Goal: Find contact information: Find contact information

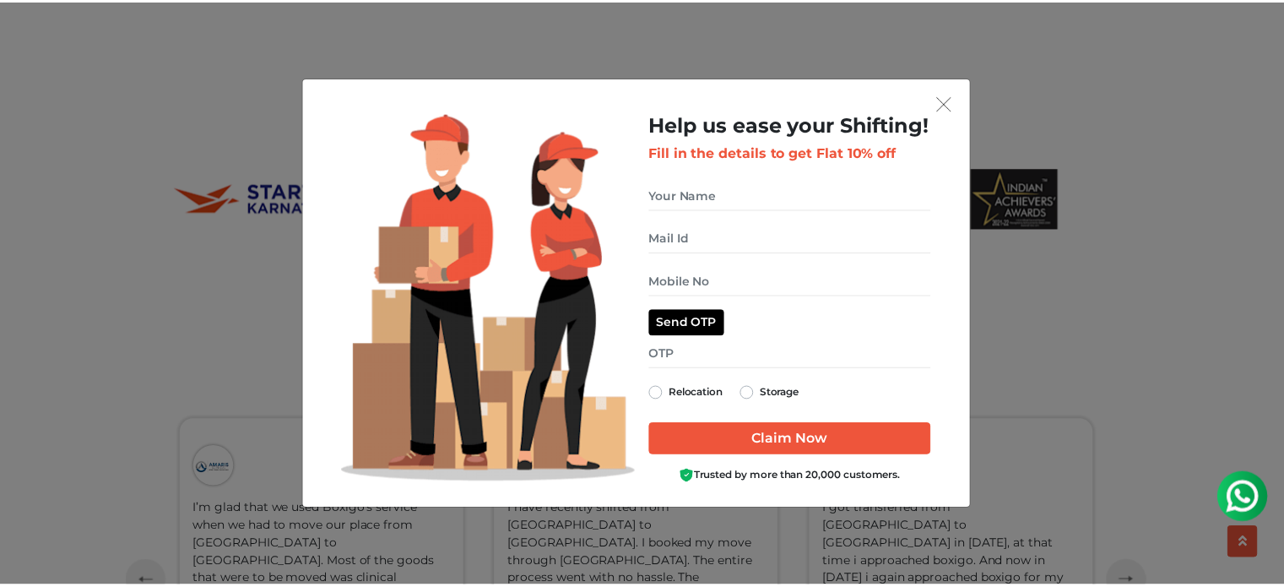
scroll to position [3491, 0]
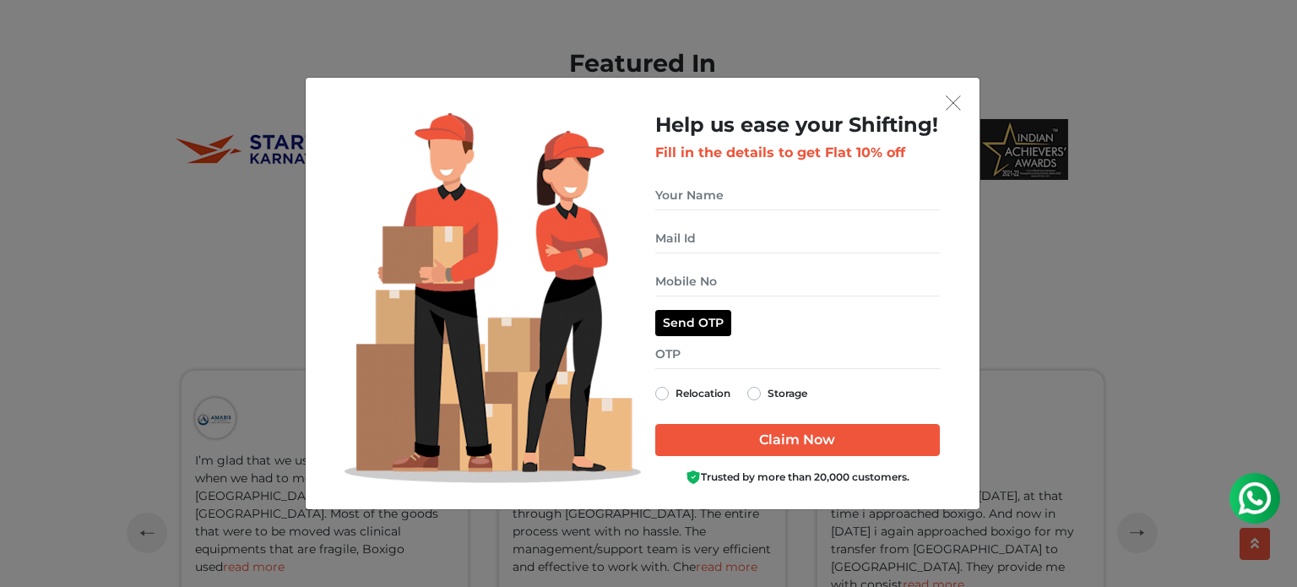
drag, startPoint x: 1291, startPoint y: 57, endPoint x: 1295, endPoint y: 594, distance: 537.7
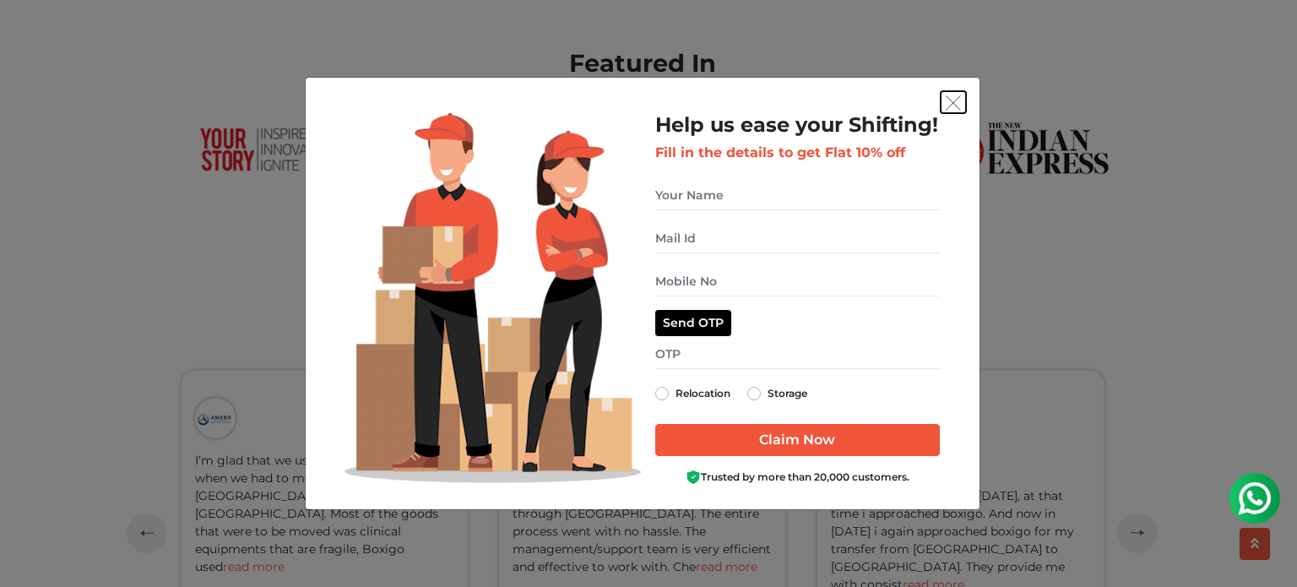
click at [944, 111] on button "get free quote dialog" at bounding box center [952, 102] width 25 height 22
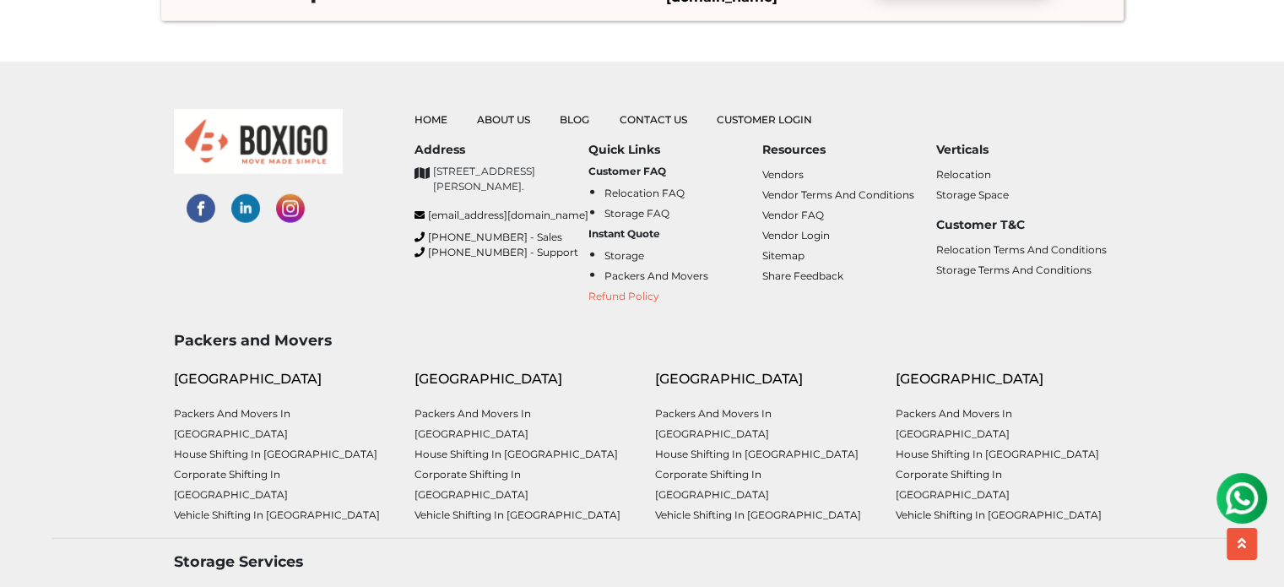
scroll to position [4275, 0]
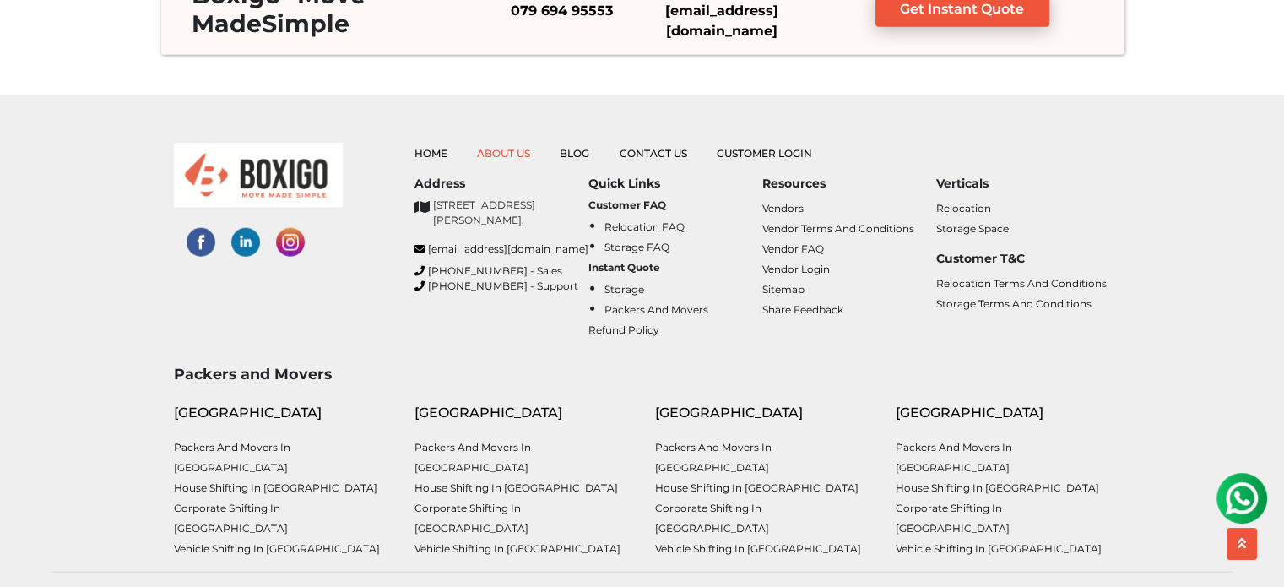
click at [500, 151] on link "About Us" at bounding box center [503, 153] width 53 height 13
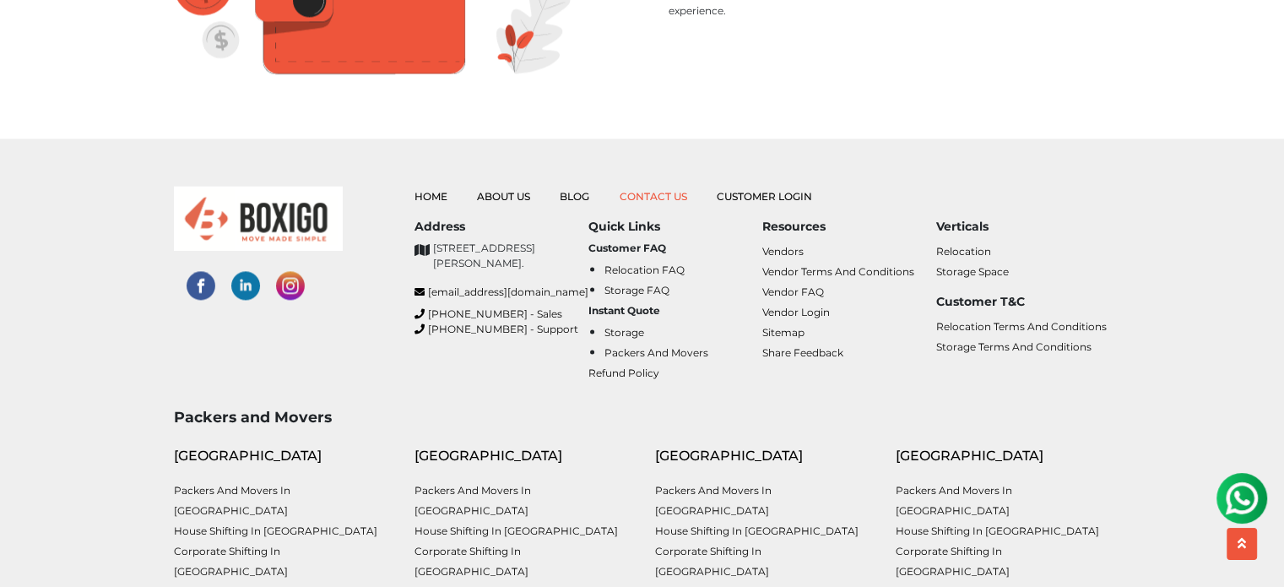
scroll to position [2403, 0]
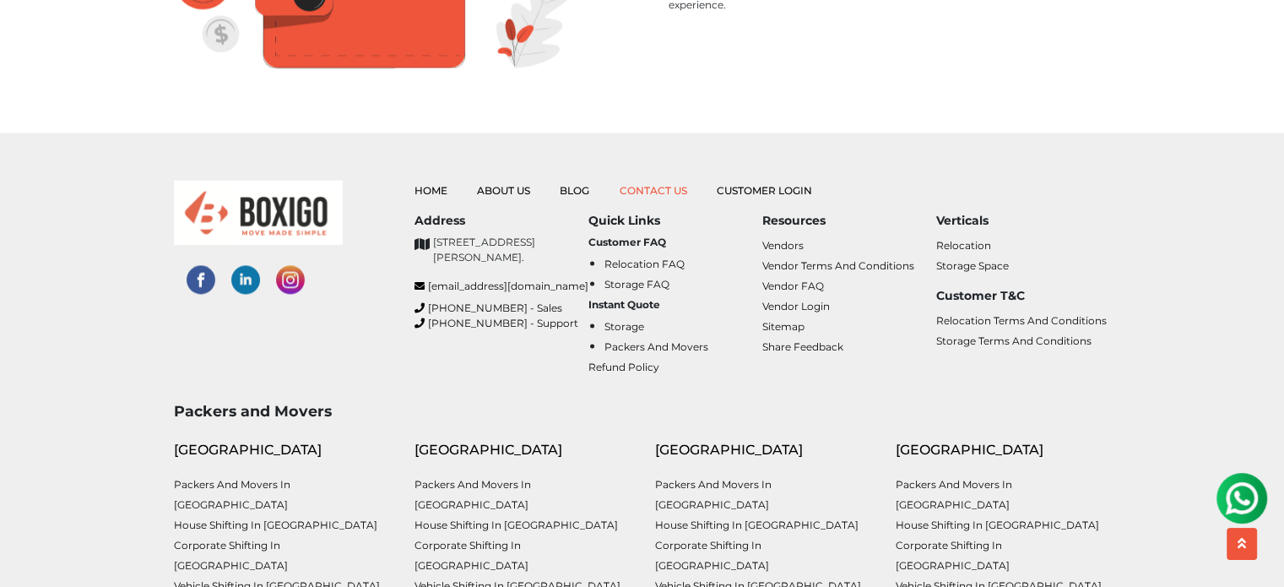
click at [644, 184] on link "Contact Us" at bounding box center [654, 190] width 68 height 13
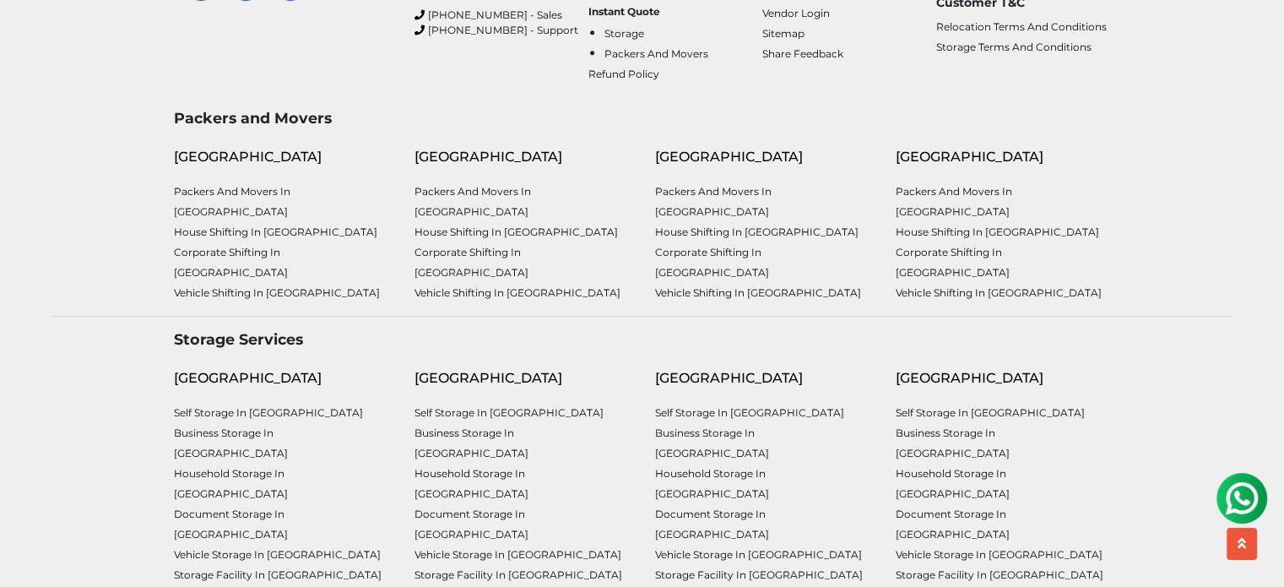
scroll to position [888, 0]
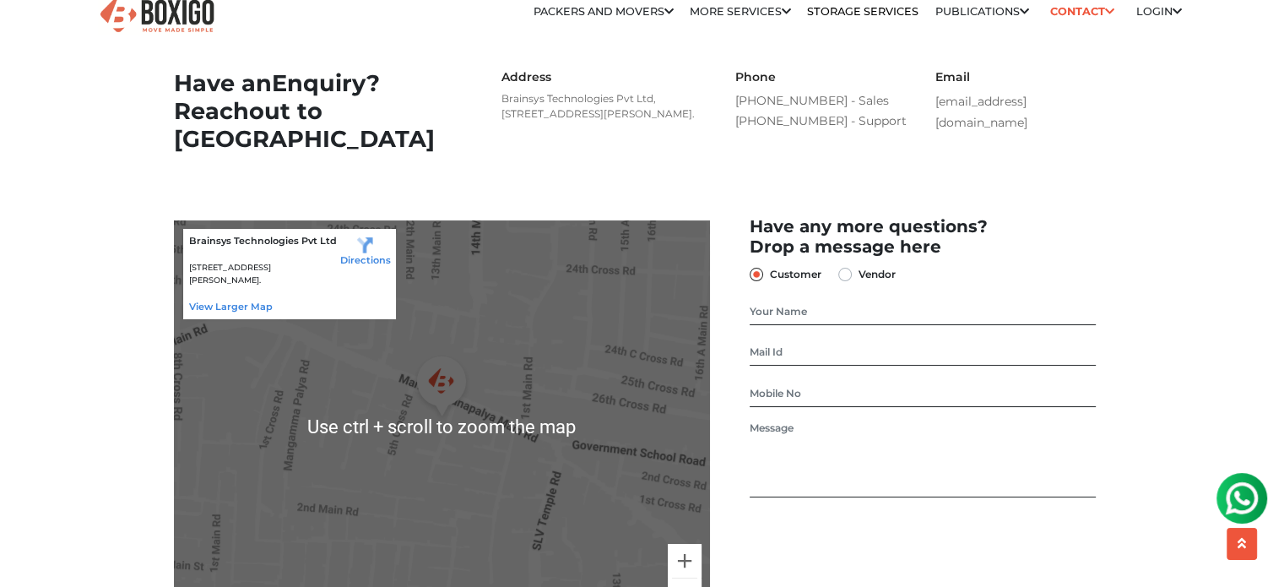
scroll to position [0, 0]
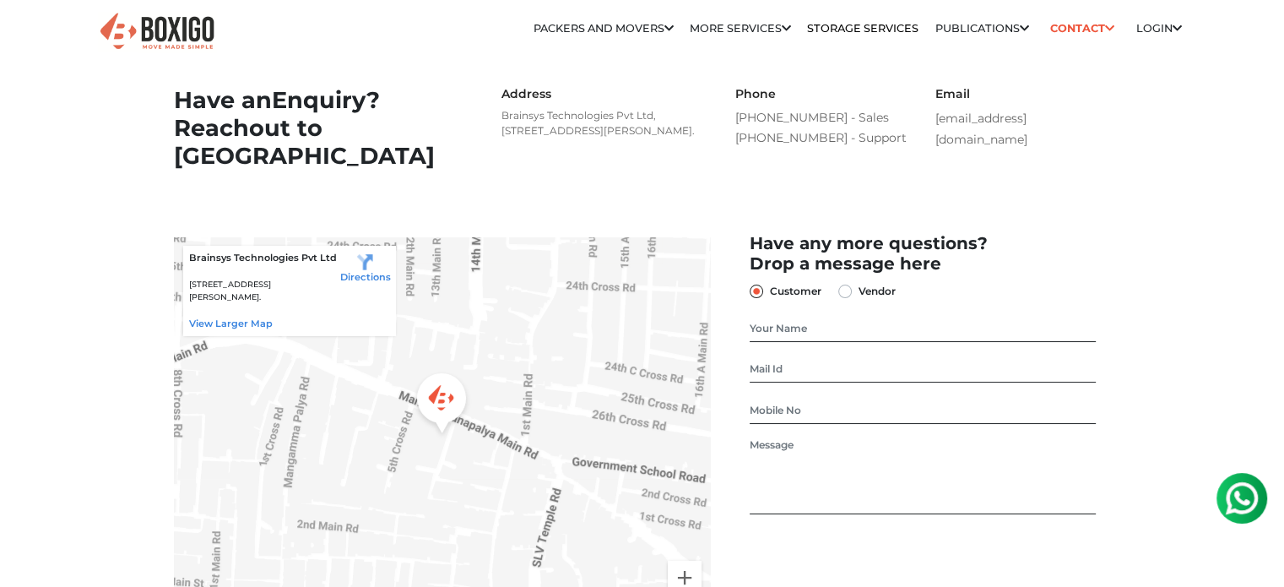
click at [1247, 496] on img at bounding box center [1242, 498] width 34 height 34
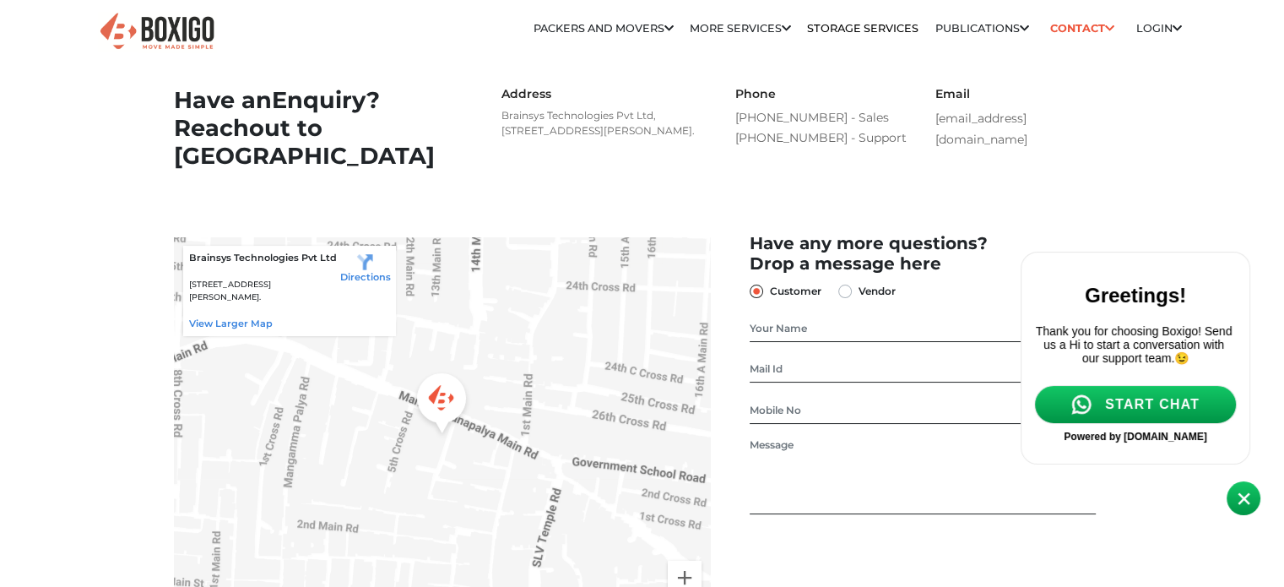
click at [1129, 412] on span "START CHAT" at bounding box center [1152, 404] width 95 height 15
click at [1134, 409] on span "START CHAT" at bounding box center [1152, 404] width 95 height 15
click at [1134, 412] on span "START CHAT" at bounding box center [1152, 404] width 95 height 15
